Goal: Find specific page/section: Find specific page/section

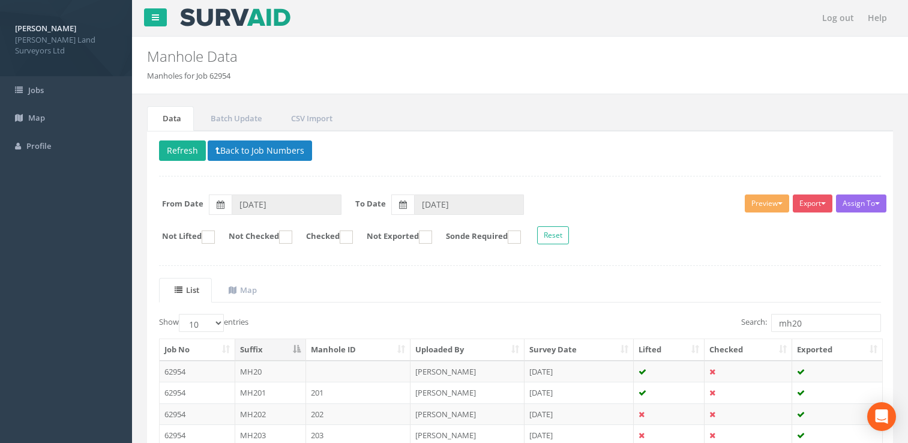
scroll to position [223, 0]
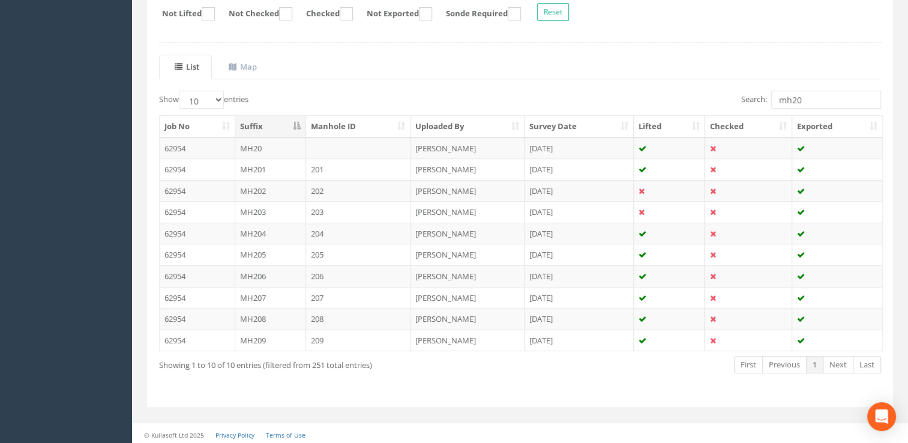
drag, startPoint x: 802, startPoint y: 98, endPoint x: 766, endPoint y: 94, distance: 36.2
click at [766, 94] on label "Search: mh20" at bounding box center [811, 100] width 140 height 18
click at [816, 366] on link "2" at bounding box center [814, 364] width 17 height 17
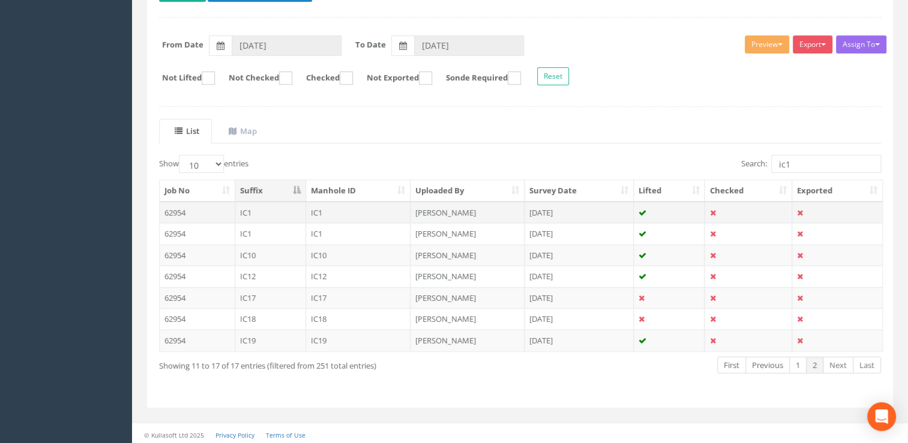
click at [345, 212] on td "IC1" at bounding box center [358, 213] width 105 height 22
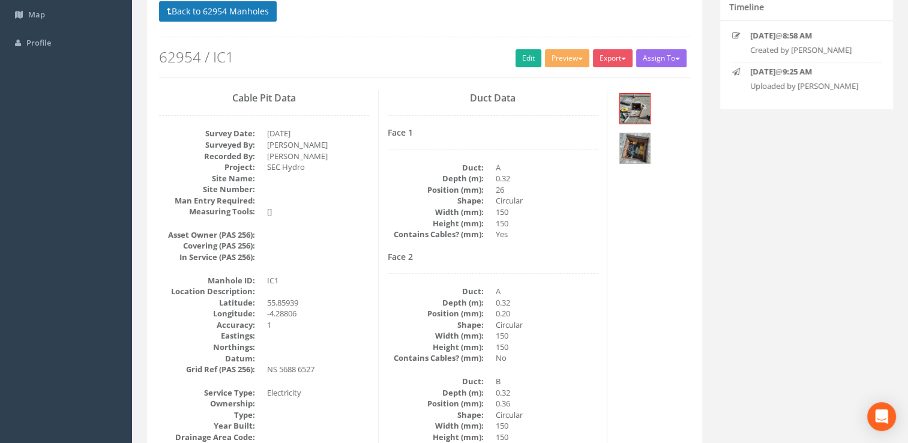
scroll to position [0, 0]
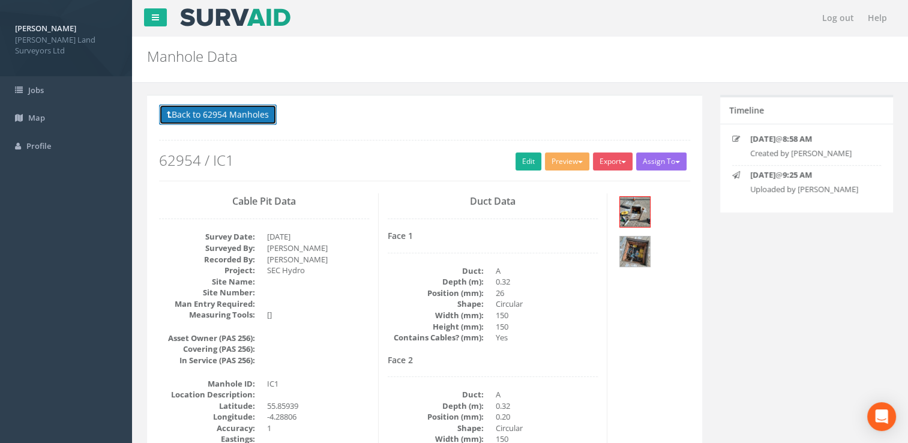
click at [205, 115] on button "Back to 62954 Manholes" at bounding box center [218, 114] width 118 height 20
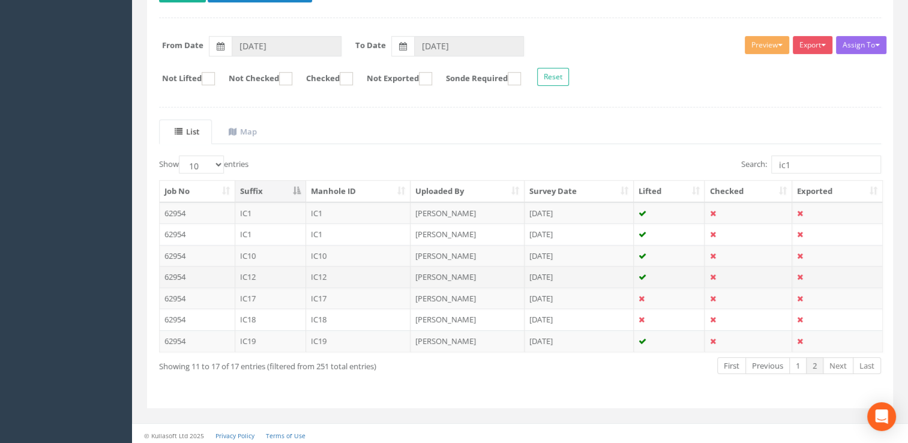
scroll to position [159, 0]
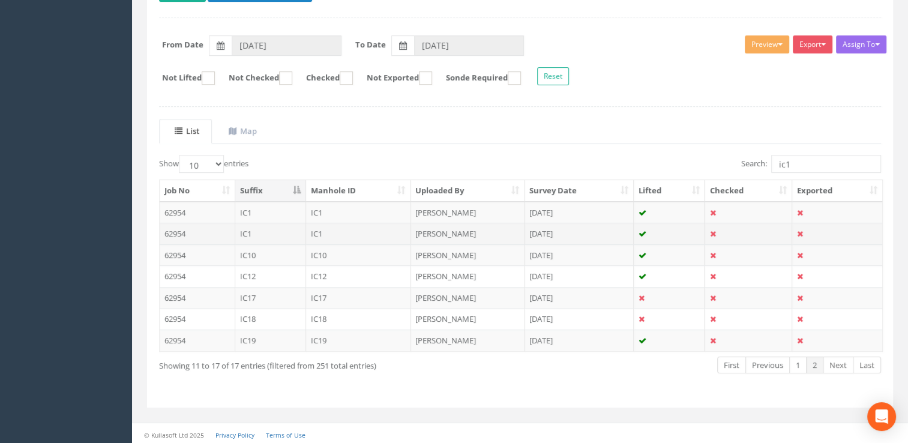
click at [430, 229] on td "[PERSON_NAME]" at bounding box center [467, 234] width 114 height 22
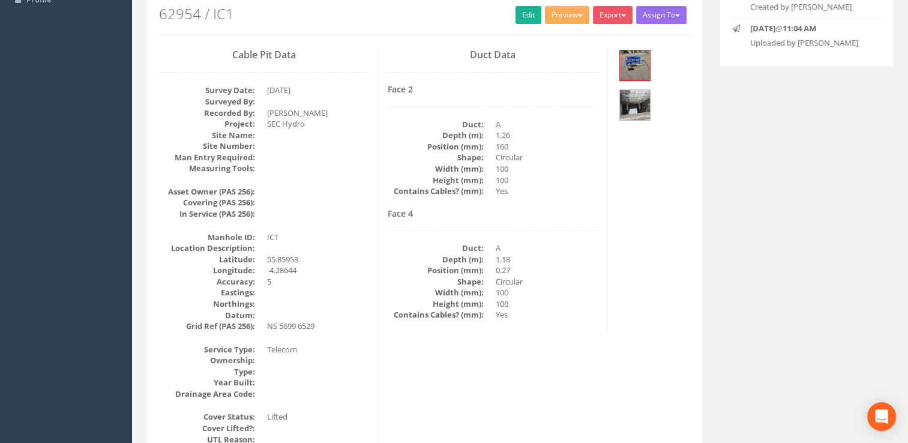
scroll to position [120, 0]
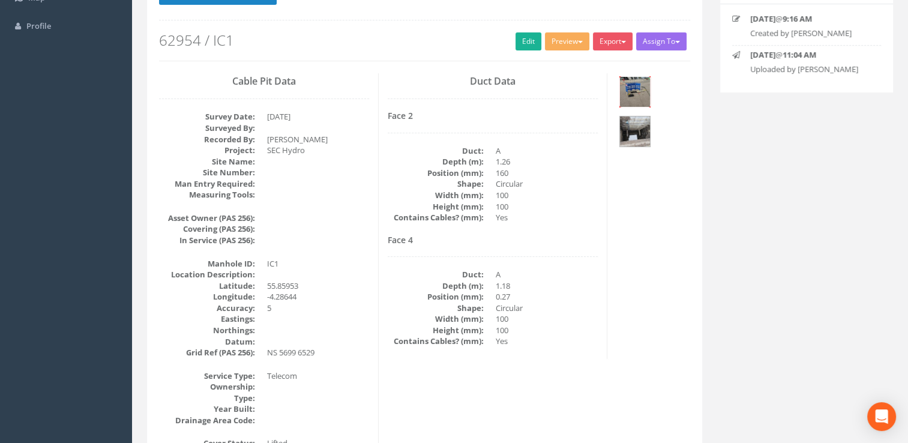
click at [633, 91] on img at bounding box center [635, 92] width 30 height 30
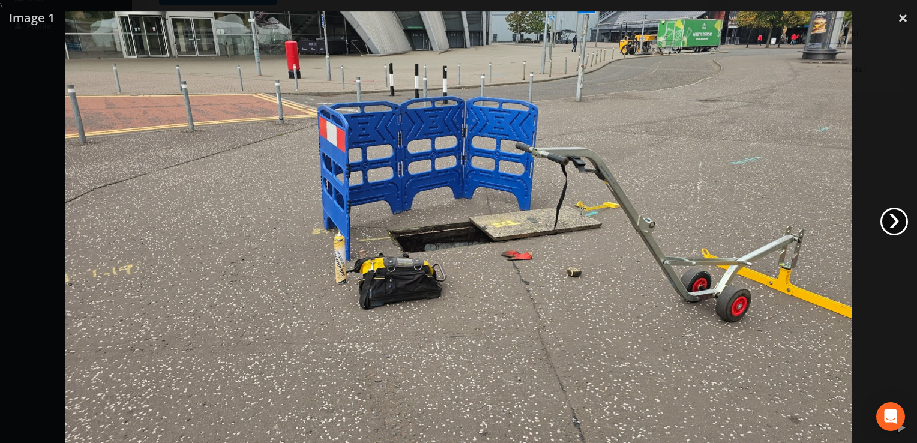
click at [900, 221] on link "›" at bounding box center [894, 222] width 28 height 28
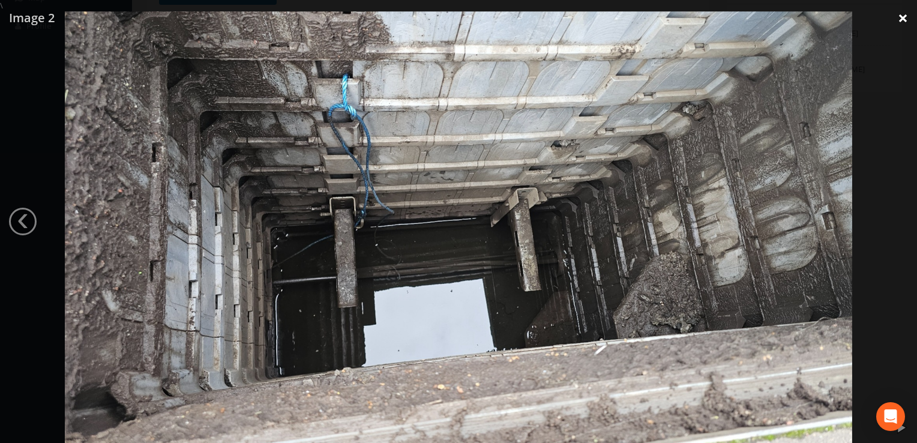
click at [901, 12] on link "×" at bounding box center [903, 18] width 28 height 36
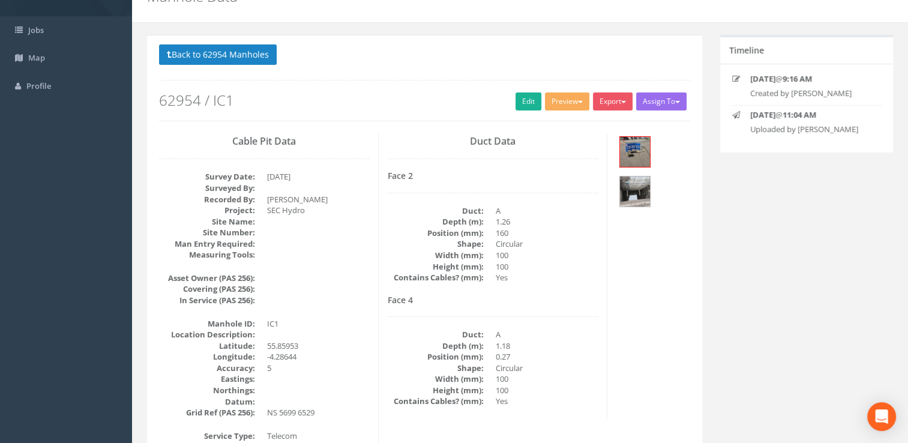
scroll to position [60, 0]
click at [205, 51] on button "Back to 62954 Manholes" at bounding box center [218, 54] width 118 height 20
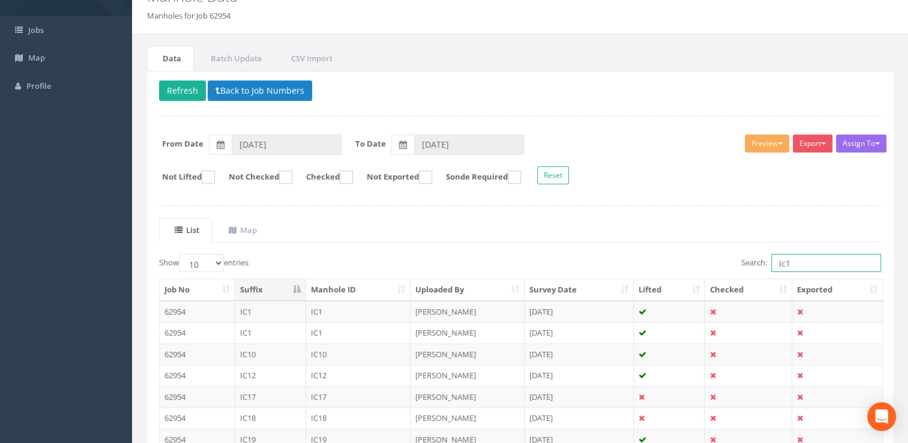
click at [805, 266] on input "ic1" at bounding box center [826, 263] width 110 height 18
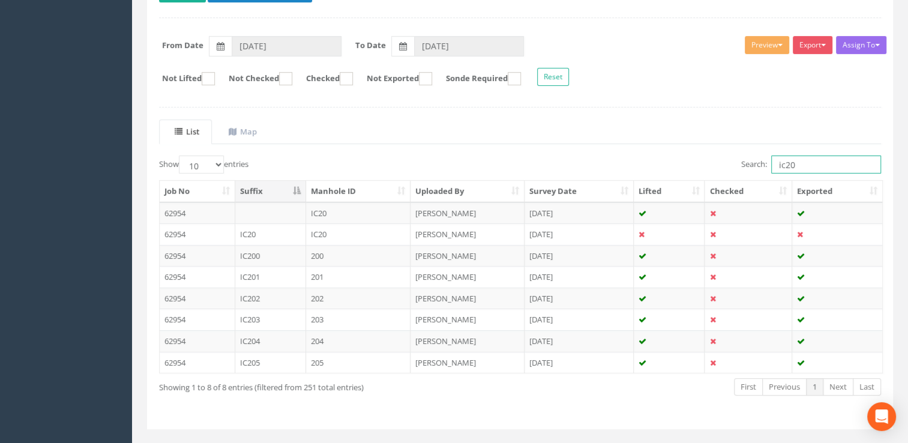
scroll to position [180, 0]
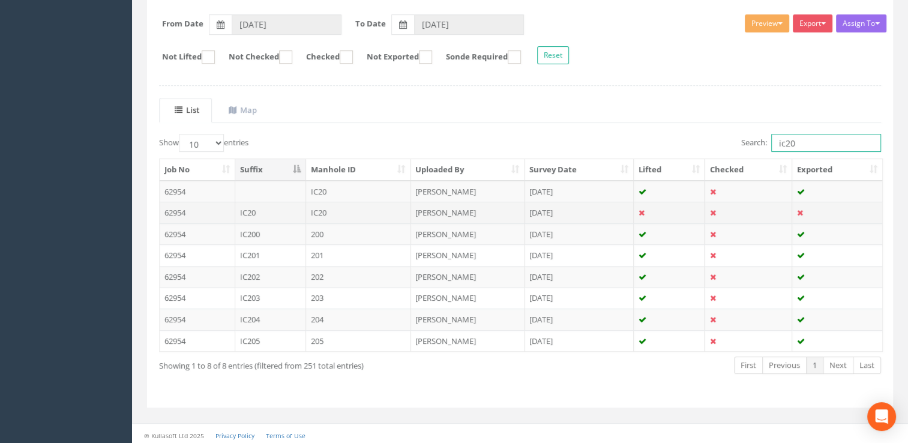
type input "ic20"
click at [468, 208] on td "[PERSON_NAME]" at bounding box center [467, 213] width 114 height 22
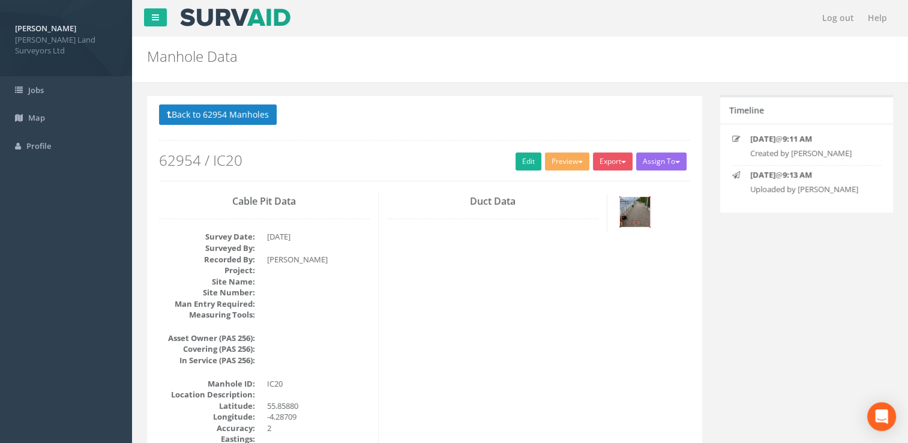
click at [627, 206] on img at bounding box center [635, 212] width 30 height 30
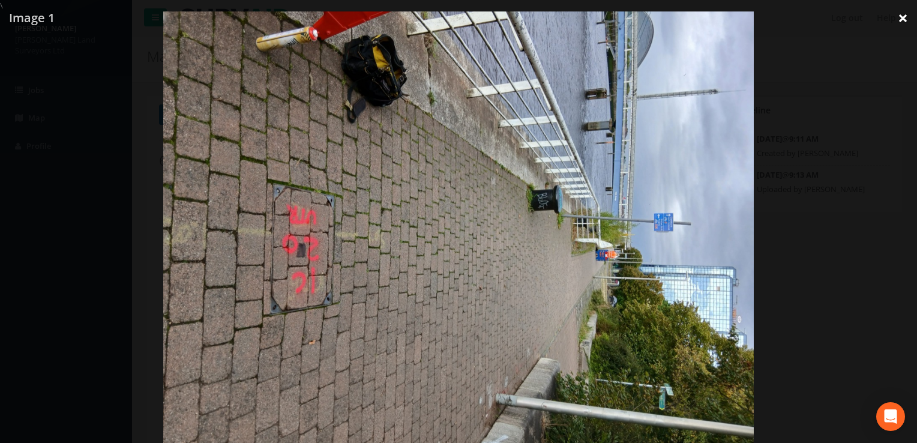
click at [903, 20] on link "×" at bounding box center [903, 18] width 28 height 36
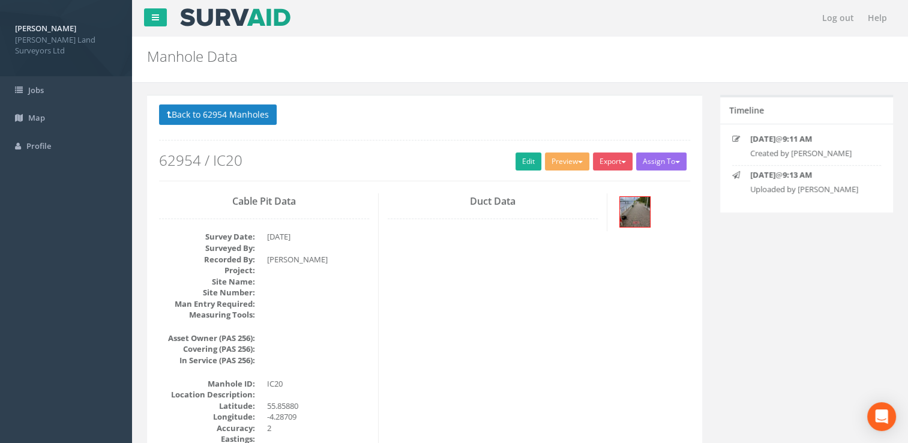
click at [206, 128] on div "Back to 62954 Manholes Back to Map Assign To Utility Mapping No Companies Added…" at bounding box center [424, 142] width 531 height 76
click at [203, 116] on button "Back to 62954 Manholes" at bounding box center [218, 114] width 118 height 20
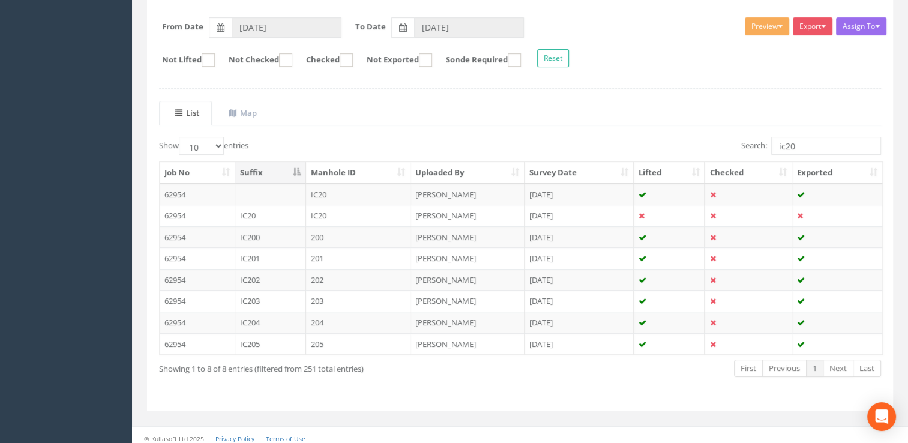
scroll to position [180, 0]
